Goal: Transaction & Acquisition: Book appointment/travel/reservation

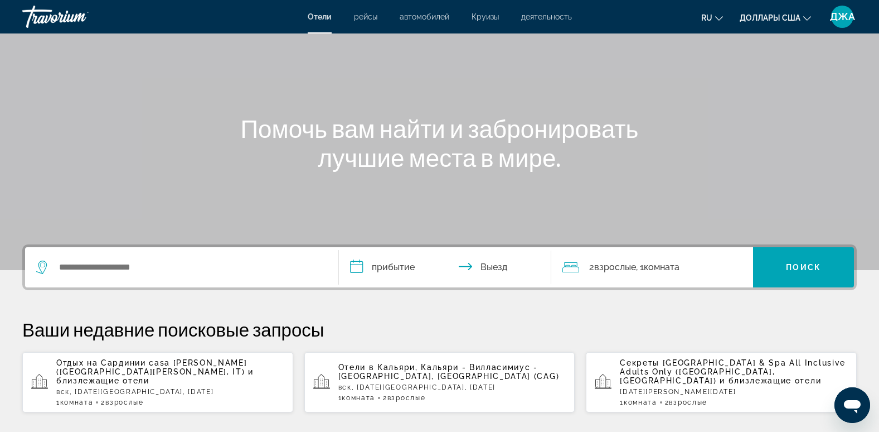
scroll to position [67, 0]
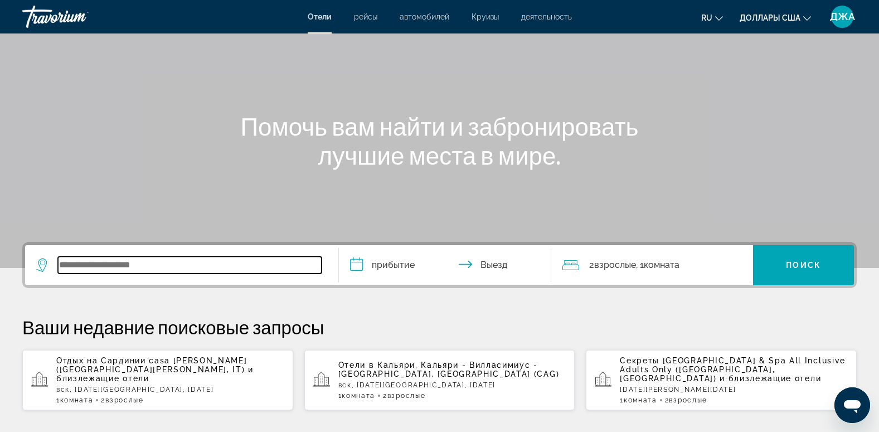
click at [147, 265] on input "Виджет поиска" at bounding box center [190, 265] width 264 height 17
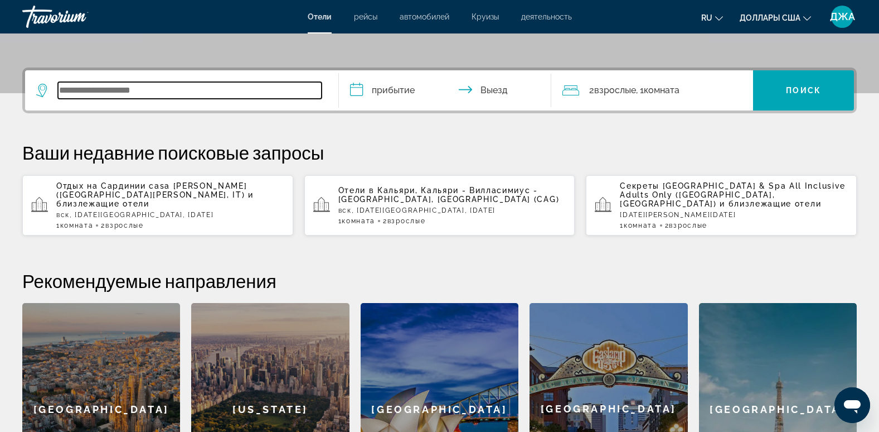
scroll to position [273, 0]
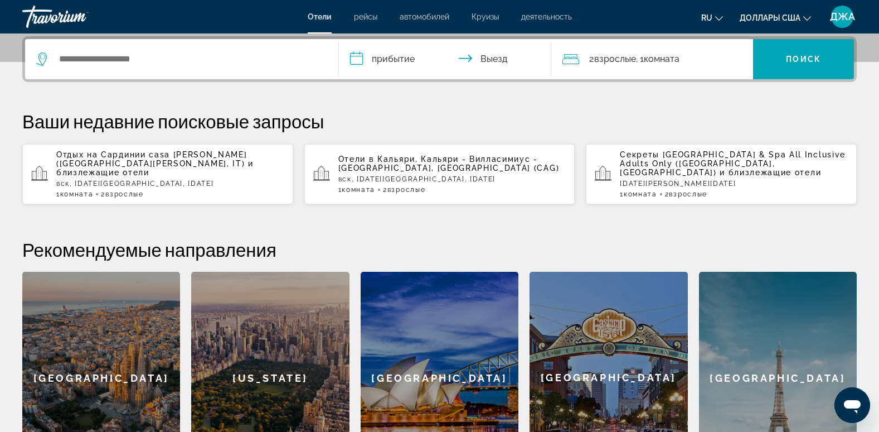
click at [799, 360] on div "[GEOGRAPHIC_DATA]" at bounding box center [778, 378] width 158 height 212
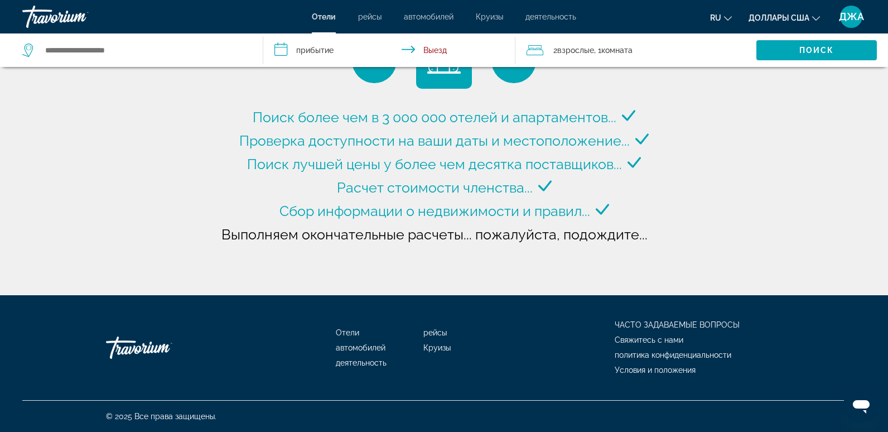
type input "**********"
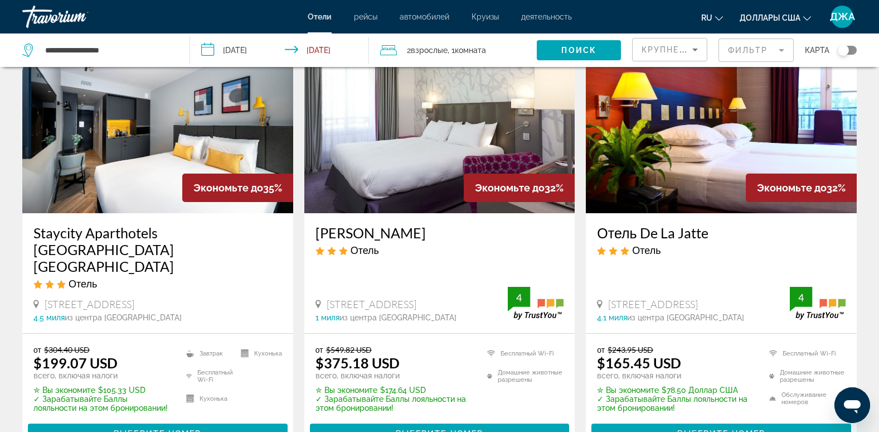
scroll to position [1450, 0]
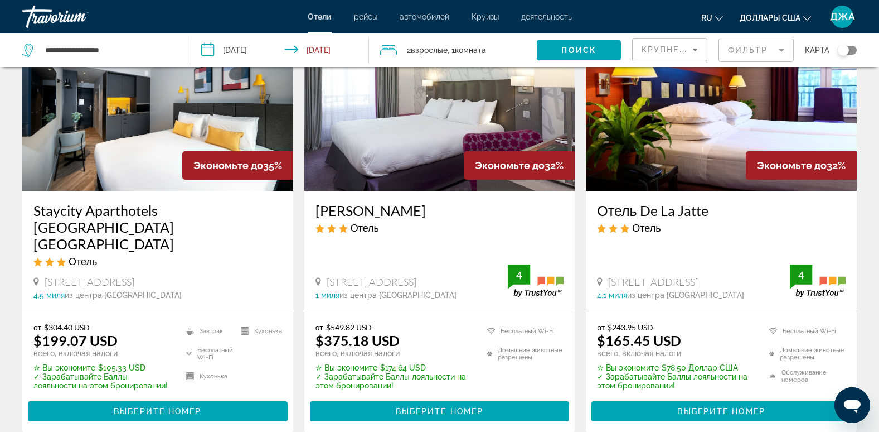
click at [288, 49] on input "**********" at bounding box center [281, 51] width 183 height 37
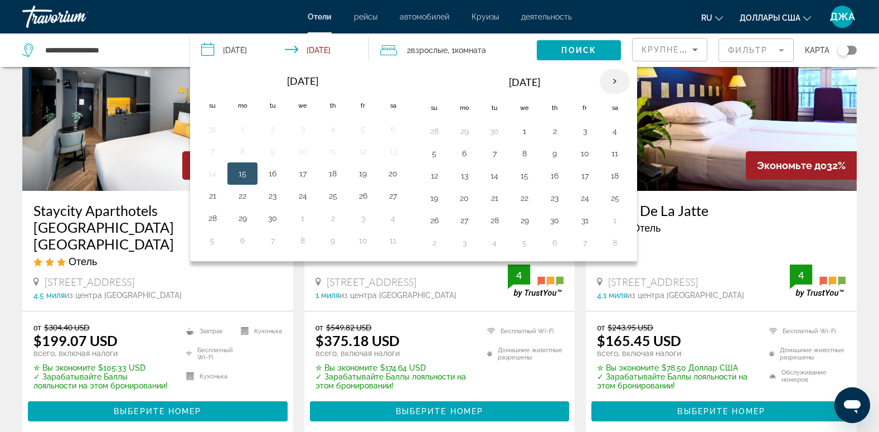
click at [615, 80] on th "Next month" at bounding box center [615, 81] width 30 height 25
click at [557, 219] on button "27" at bounding box center [555, 220] width 18 height 16
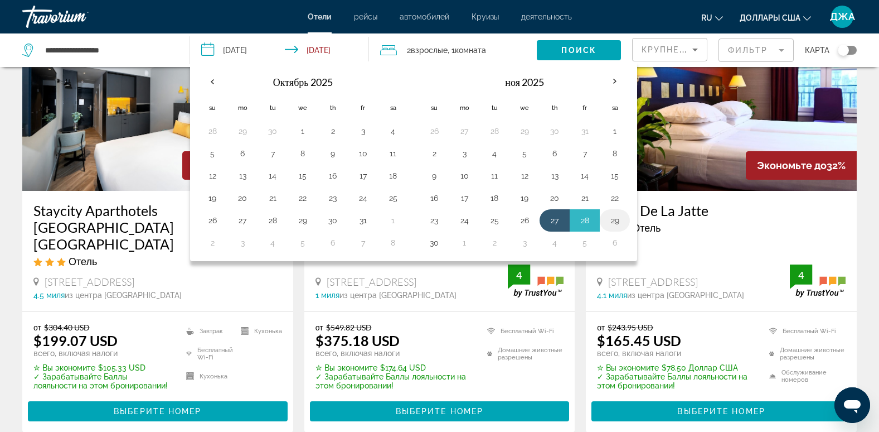
click at [616, 220] on button "29" at bounding box center [615, 220] width 18 height 16
type input "**********"
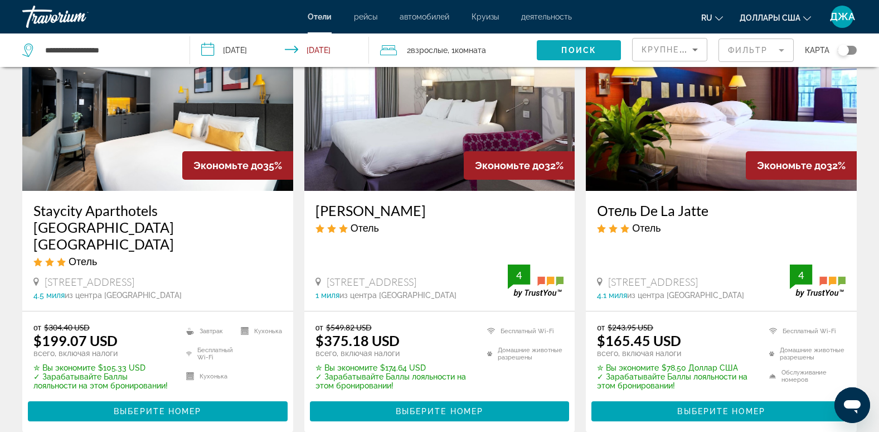
click at [582, 43] on span "Виджет поиска" at bounding box center [579, 50] width 84 height 27
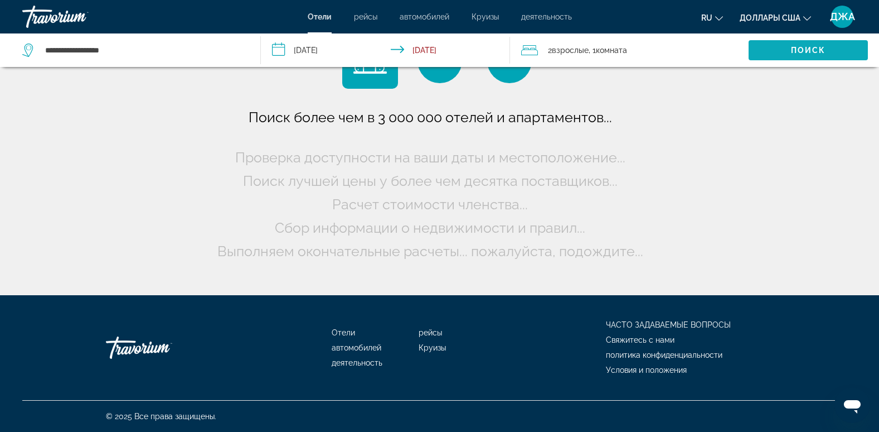
scroll to position [0, 0]
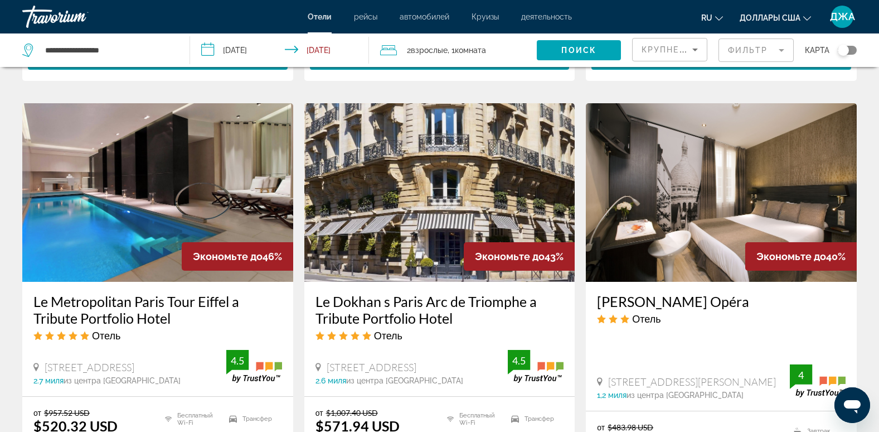
scroll to position [892, 0]
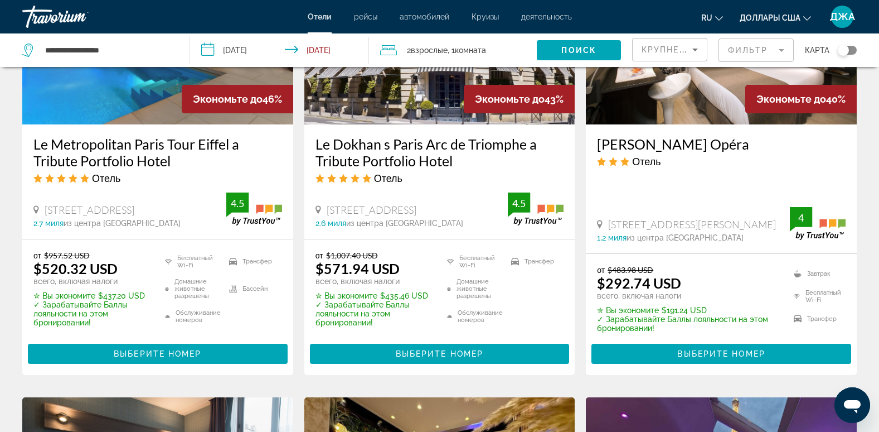
click at [762, 136] on h3 "[PERSON_NAME] Opéra" at bounding box center [721, 144] width 249 height 17
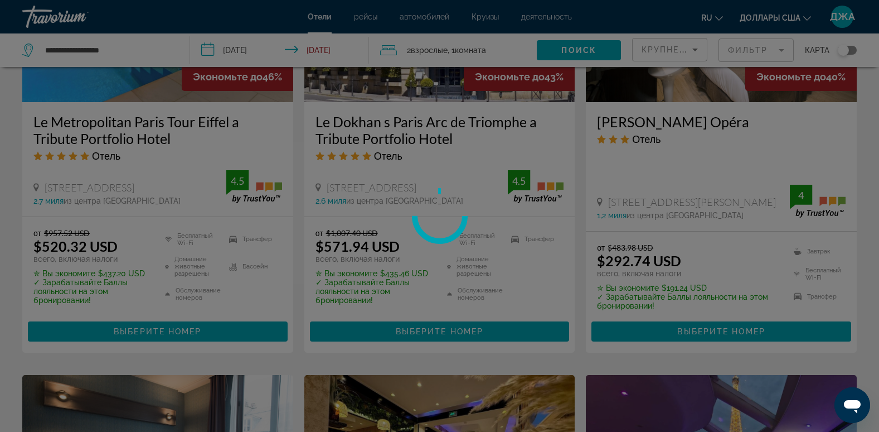
scroll to position [1093, 0]
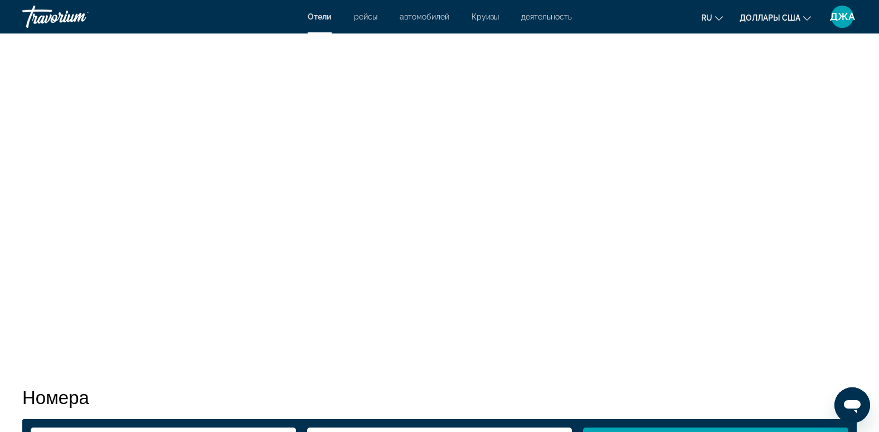
scroll to position [22, 0]
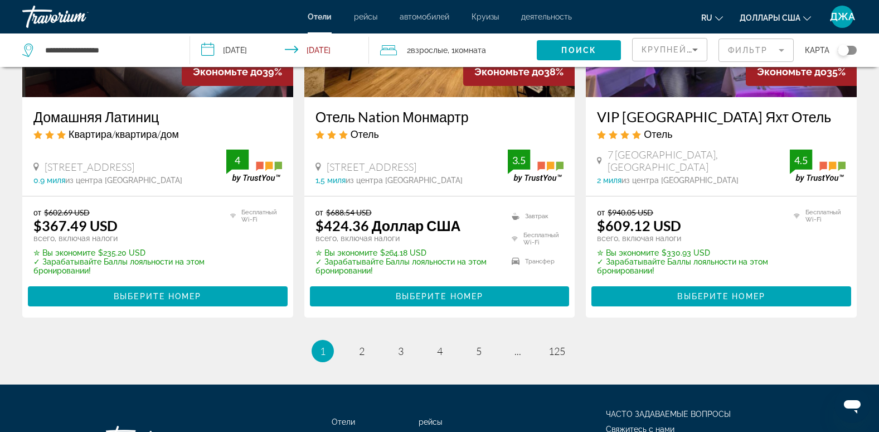
scroll to position [1584, 0]
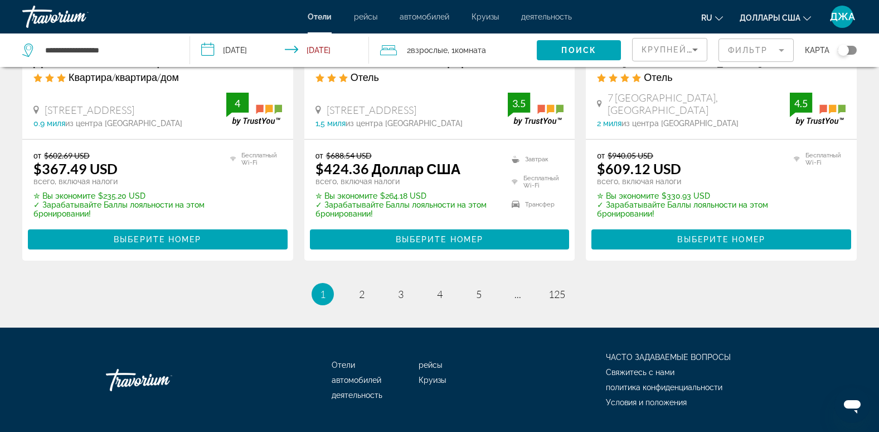
click at [737, 48] on mat-form-field "Фильтр" at bounding box center [756, 49] width 75 height 23
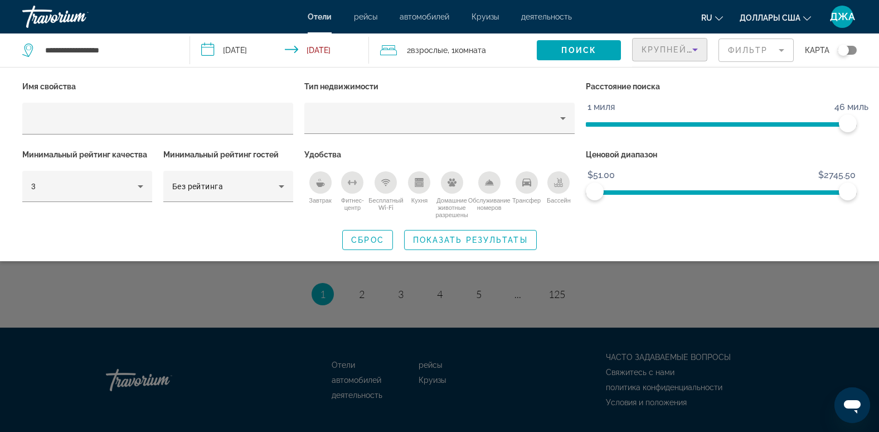
click at [656, 46] on span "Крупнейшие сбережения" at bounding box center [710, 49] width 136 height 9
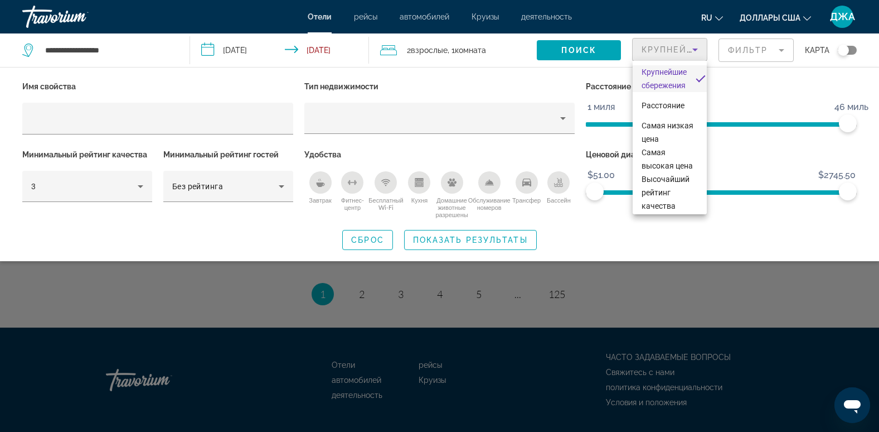
click at [745, 47] on div at bounding box center [439, 216] width 879 height 432
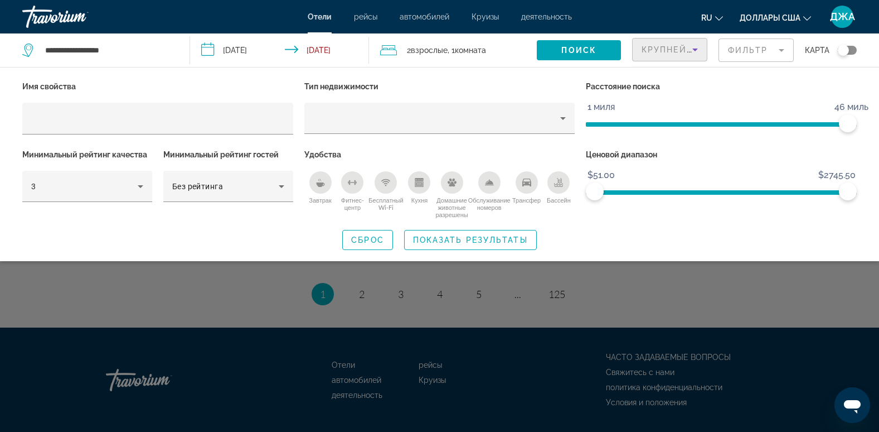
click at [668, 45] on span "Крупнейшие сбережения" at bounding box center [710, 49] width 136 height 9
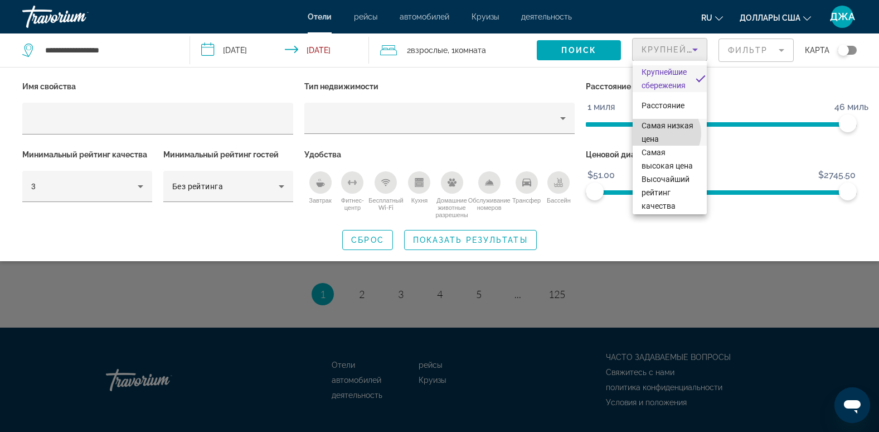
click at [665, 133] on span "Самая низкая цена" at bounding box center [670, 132] width 56 height 27
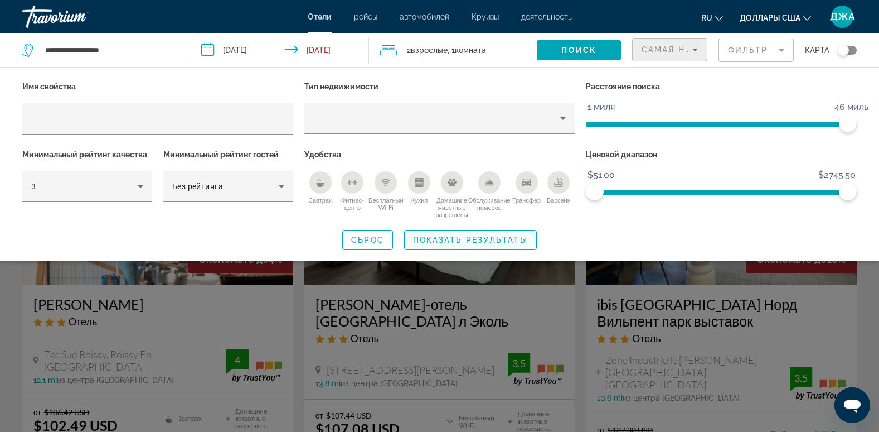
click at [508, 241] on span "Показать результаты" at bounding box center [470, 239] width 115 height 9
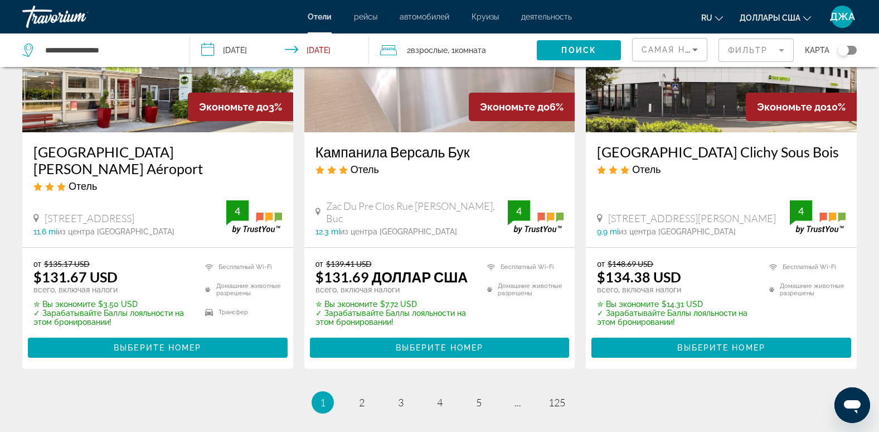
scroll to position [1628, 0]
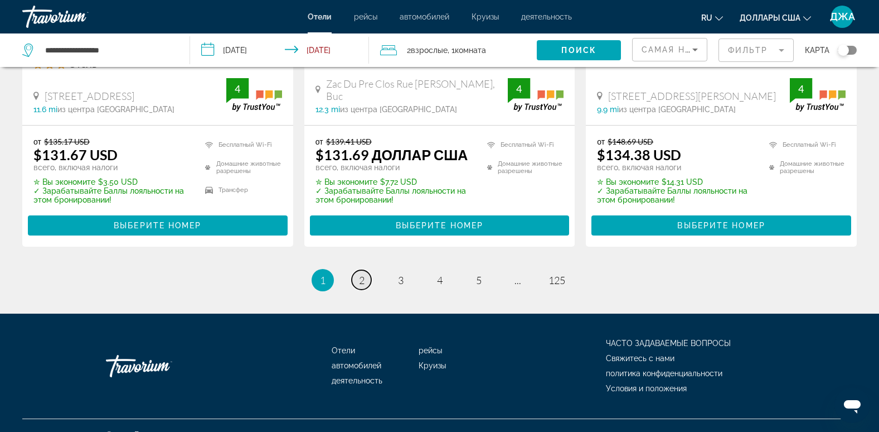
click at [361, 274] on span "2" at bounding box center [362, 280] width 6 height 12
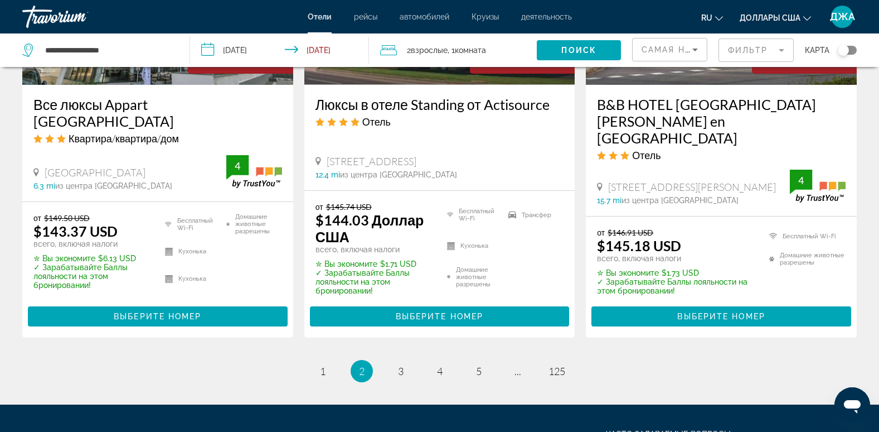
scroll to position [1584, 0]
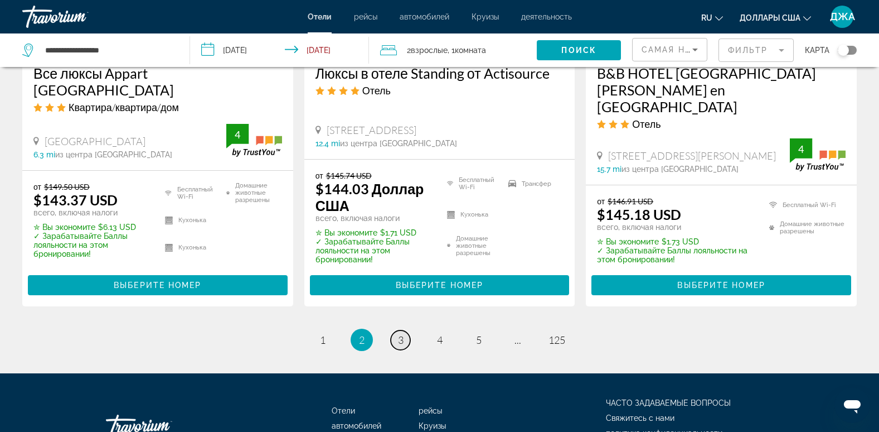
click at [399, 334] on span "3" at bounding box center [401, 340] width 6 height 12
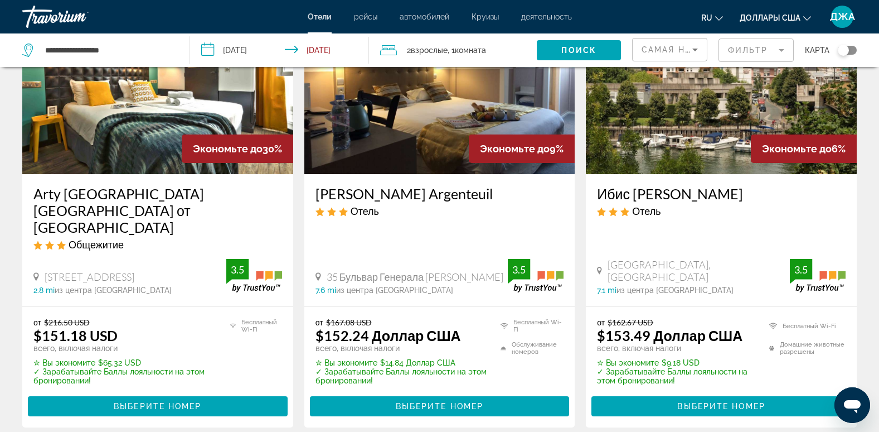
scroll to position [1605, 0]
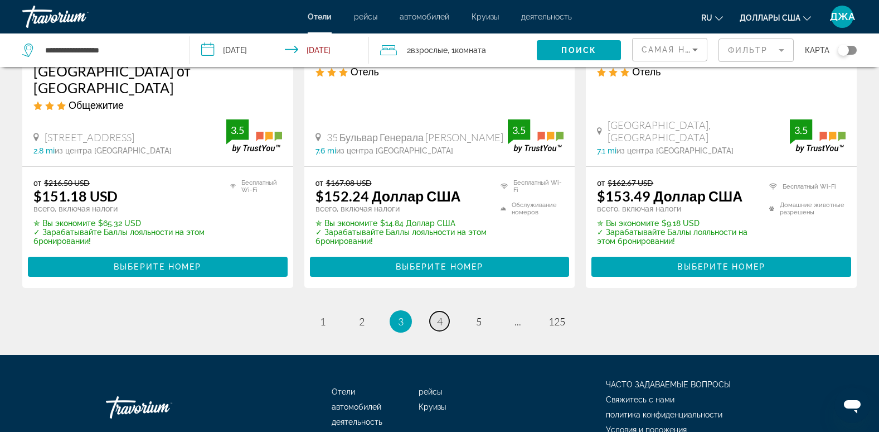
click at [441, 315] on span "4" at bounding box center [440, 321] width 6 height 12
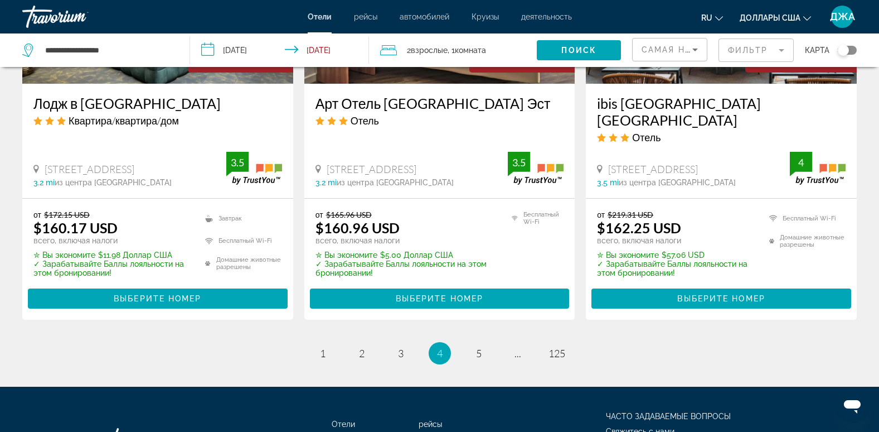
scroll to position [1594, 0]
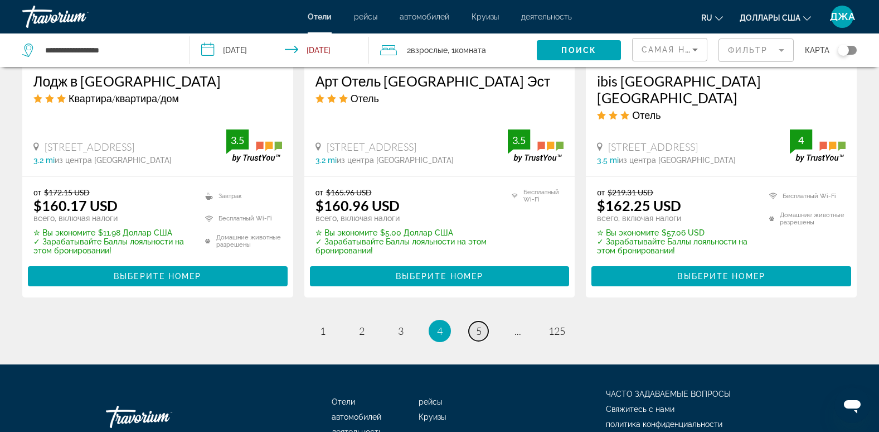
click at [480, 325] on span "5" at bounding box center [479, 331] width 6 height 12
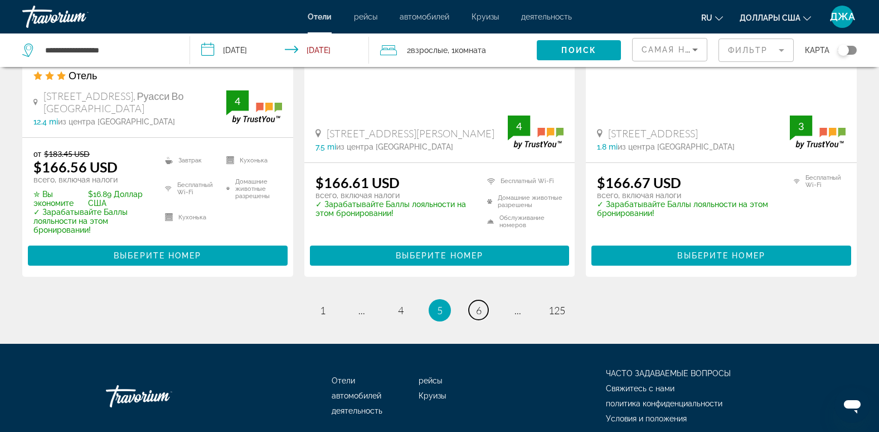
scroll to position [1616, 0]
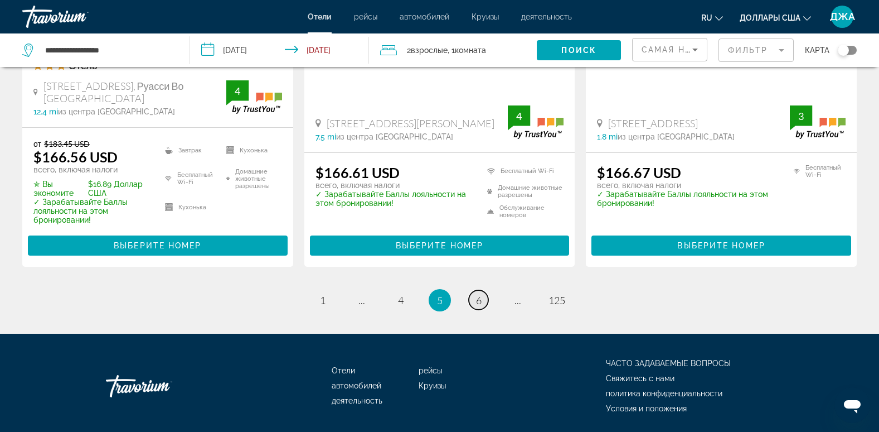
click at [481, 294] on span "6" at bounding box center [479, 300] width 6 height 12
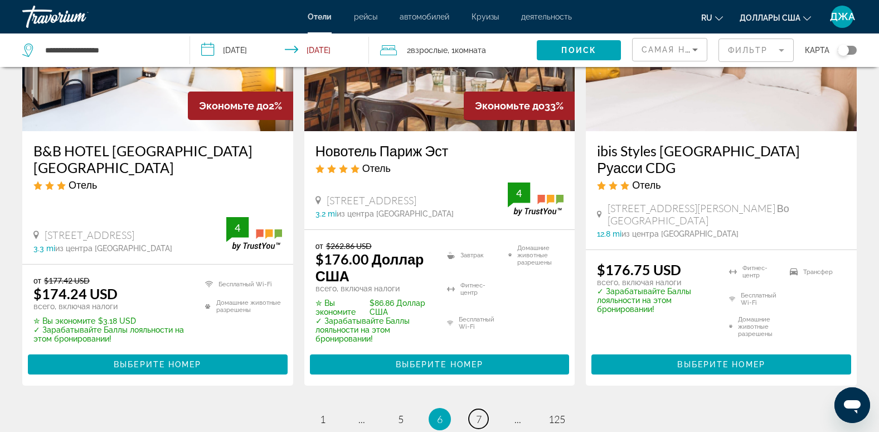
scroll to position [1517, 0]
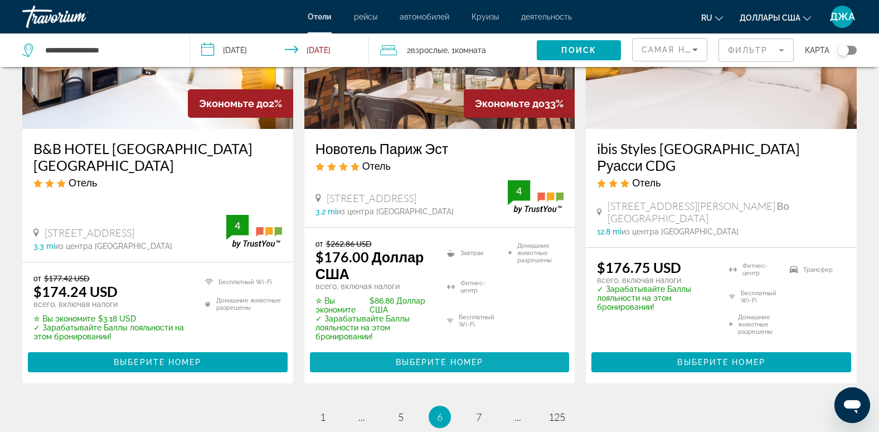
click at [462, 357] on span "Выберите номер" at bounding box center [440, 361] width 88 height 9
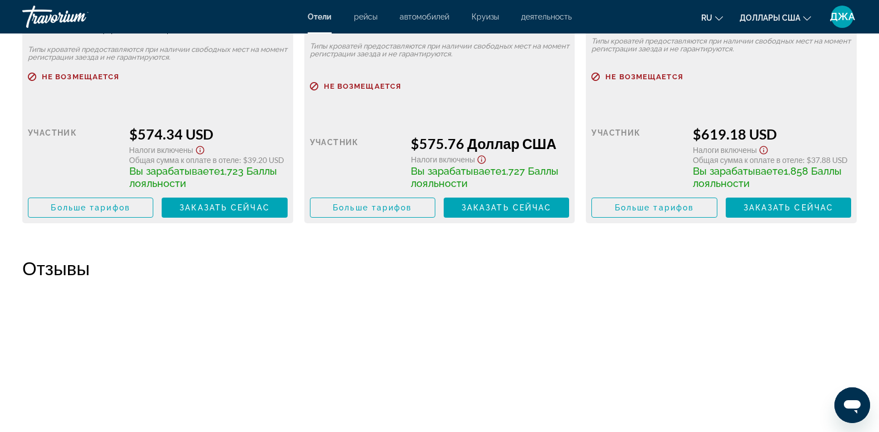
scroll to position [3547, 0]
